Goal: Ask a question

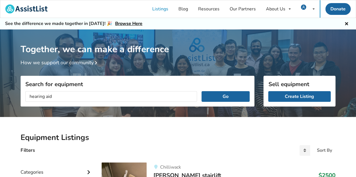
click at [201, 91] on button "Go" at bounding box center [225, 96] width 48 height 11
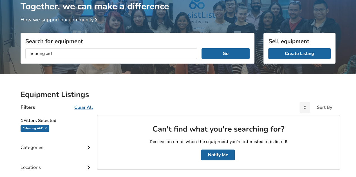
scroll to position [42, 0]
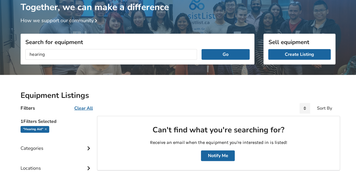
type input "hearing"
click at [201, 49] on button "Go" at bounding box center [225, 54] width 48 height 11
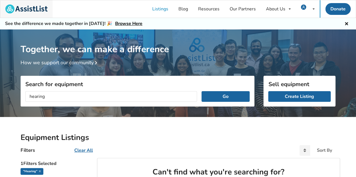
click at [30, 8] on img at bounding box center [26, 8] width 42 height 9
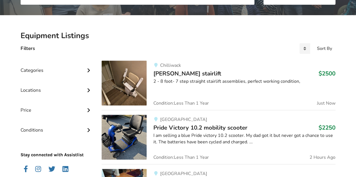
scroll to position [102, 0]
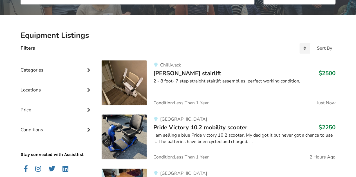
click at [51, 69] on div "Categories" at bounding box center [57, 66] width 72 height 20
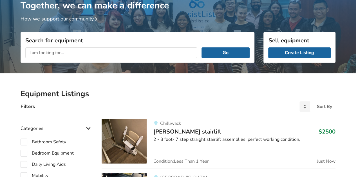
scroll to position [0, 0]
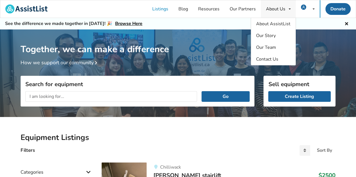
click at [271, 10] on div "About Us" at bounding box center [275, 9] width 19 height 4
click at [268, 57] on span "Contact Us" at bounding box center [267, 59] width 22 height 6
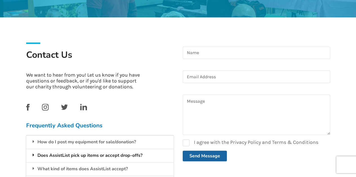
scroll to position [96, 0]
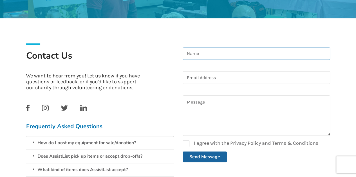
click at [199, 56] on input at bounding box center [255, 53] width 147 height 13
type input "Corrie"
type input "corriechow@gmail.com"
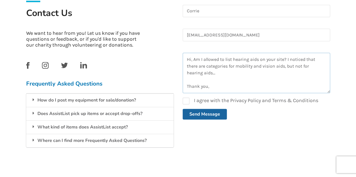
scroll to position [3, 0]
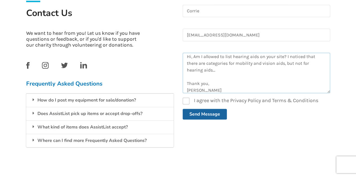
type textarea "Hi, Am I allowed to list hearing aids on your site? I noticed that there are ca…"
click at [186, 100] on label "I agree with the Privacy Policy and Terms & Conditions" at bounding box center [249, 101] width 135 height 7
checkbox input "true"
click at [192, 111] on button "Send Message" at bounding box center [204, 114] width 44 height 11
click at [194, 114] on button "Send Message" at bounding box center [204, 114] width 44 height 11
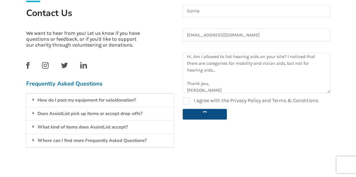
checkbox input "false"
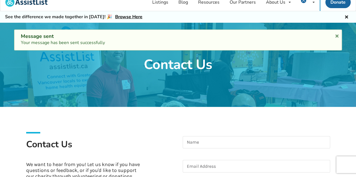
scroll to position [0, 0]
